Goal: Information Seeking & Learning: Understand process/instructions

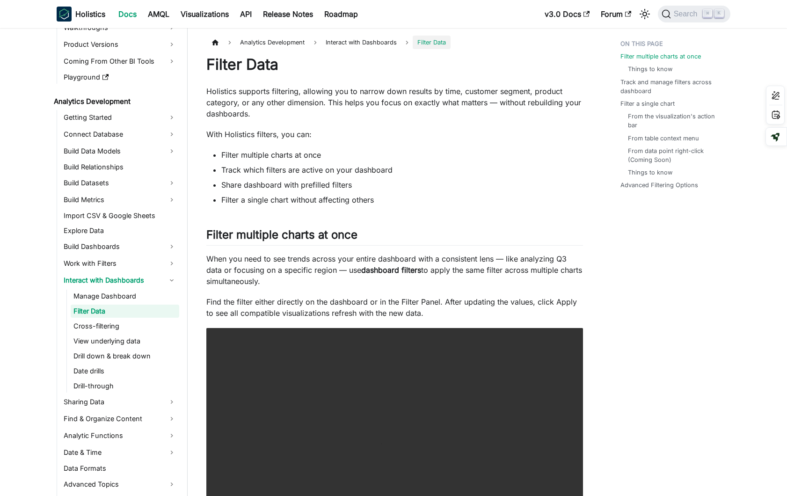
scroll to position [84, 0]
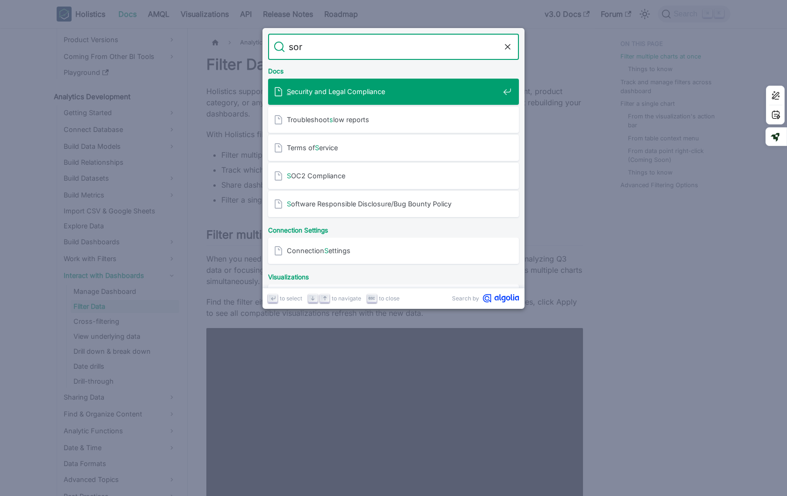
type input "sort"
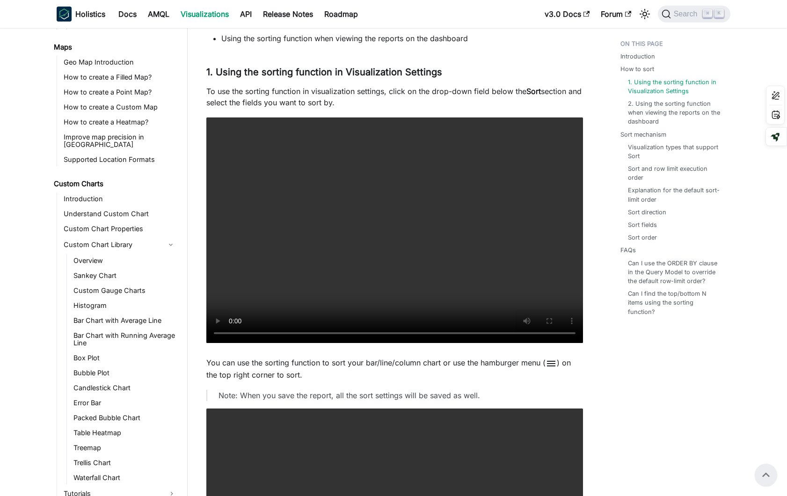
scroll to position [363, 0]
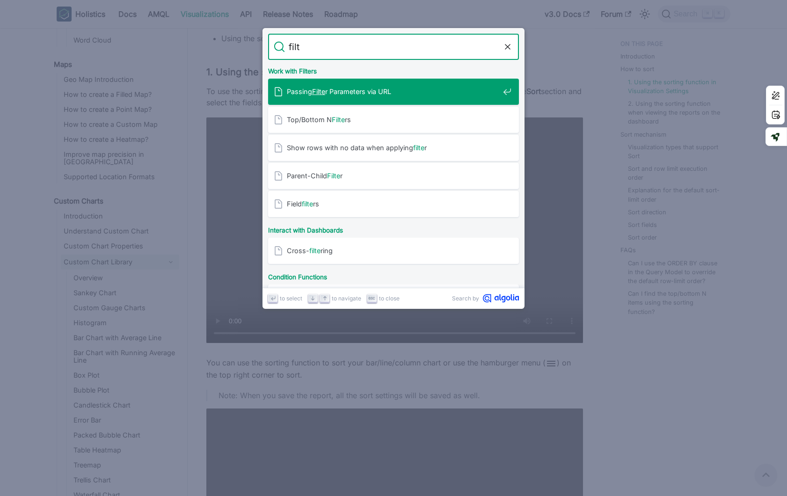
type input "filter"
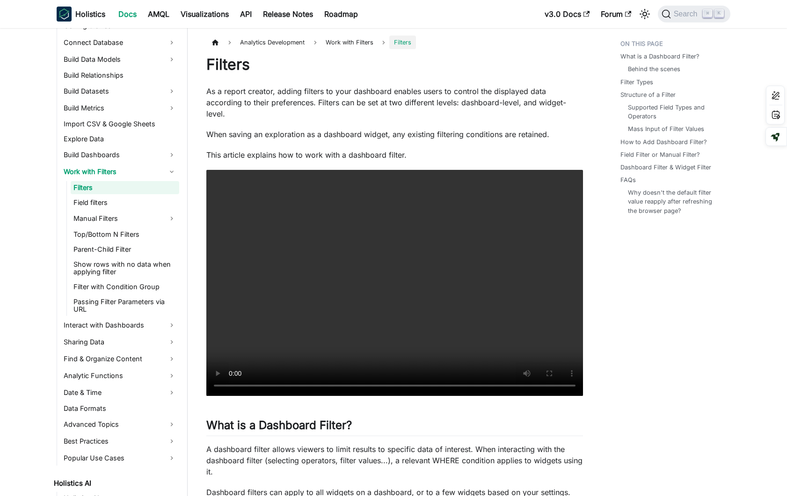
scroll to position [174, 0]
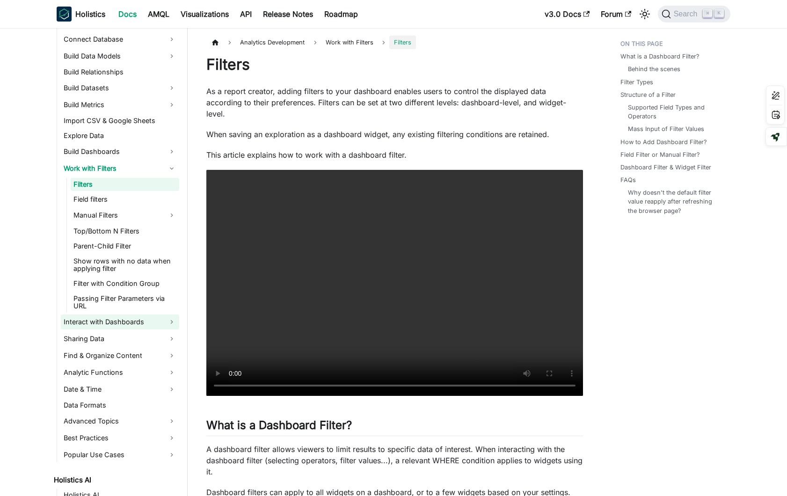
click at [130, 314] on link "Interact with Dashboards" at bounding box center [120, 321] width 118 height 15
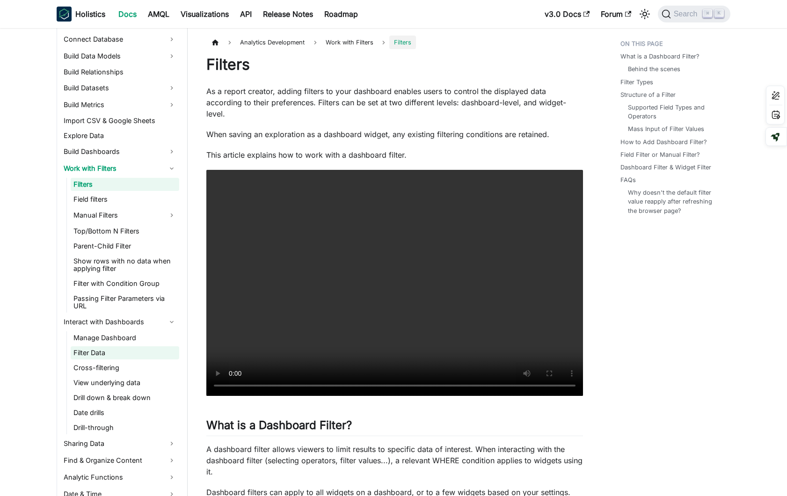
click at [139, 346] on link "Filter Data" at bounding box center [125, 352] width 109 height 13
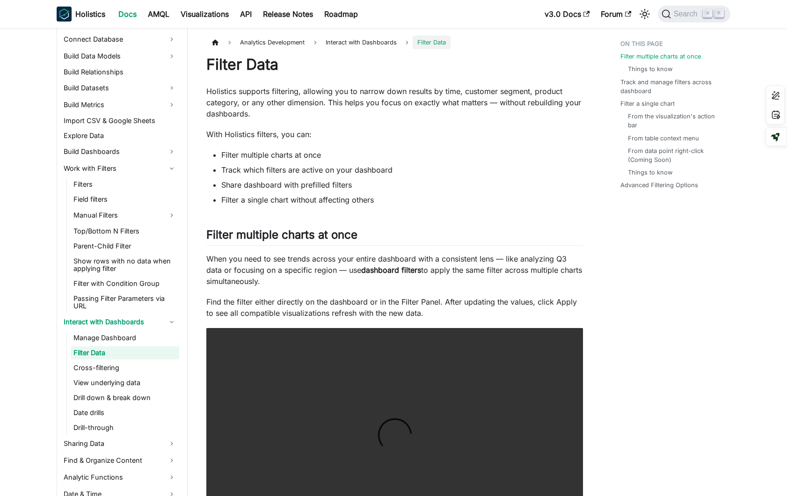
scroll to position [203, 0]
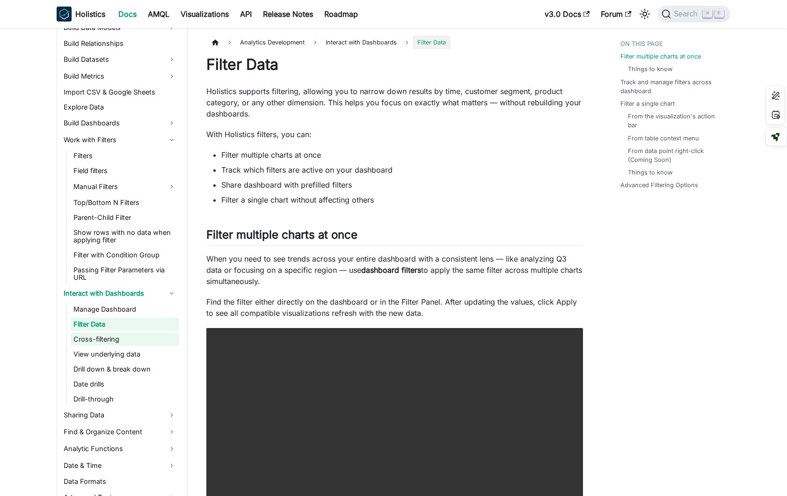
click at [103, 333] on link "Cross-filtering" at bounding box center [125, 339] width 109 height 13
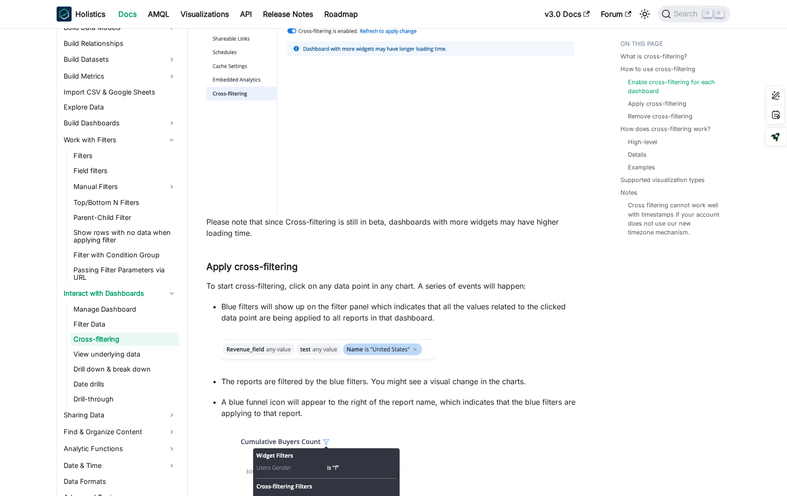
scroll to position [693, 0]
